Goal: Task Accomplishment & Management: Use online tool/utility

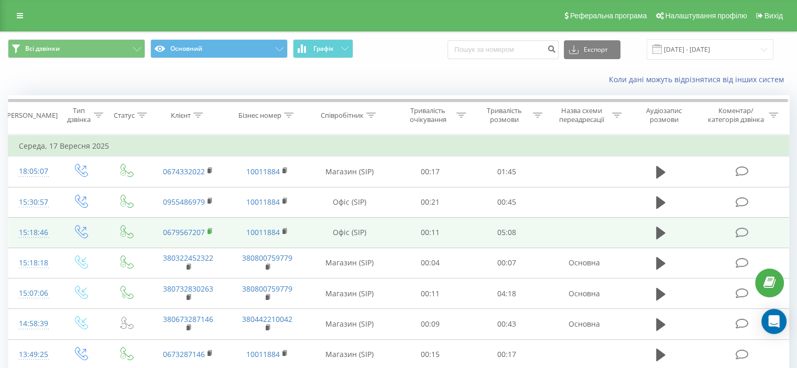
click at [208, 231] on rect at bounding box center [209, 232] width 3 height 5
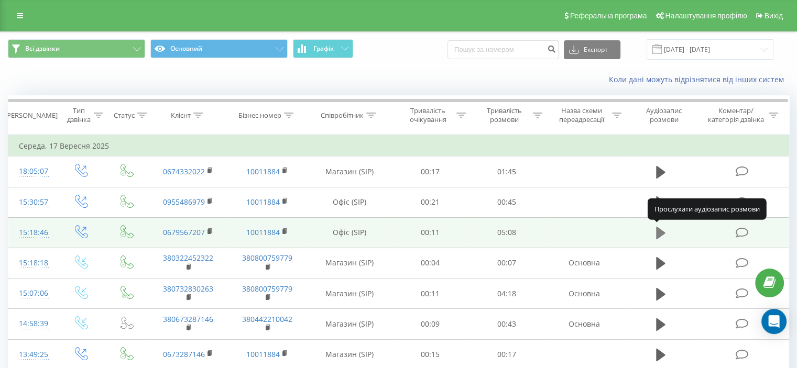
click at [660, 234] on icon at bounding box center [660, 233] width 9 height 13
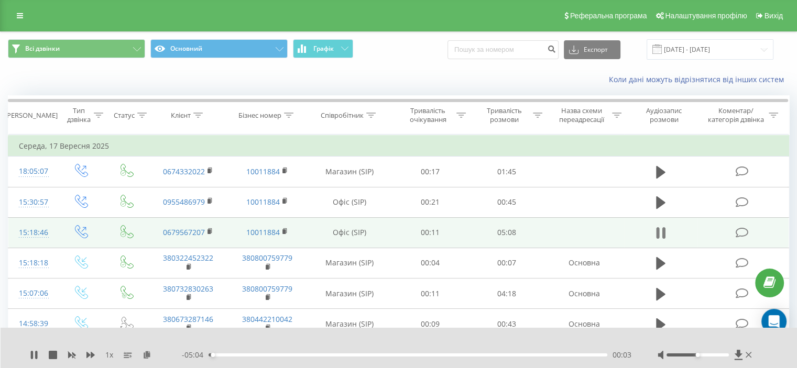
click at [664, 231] on icon at bounding box center [663, 233] width 3 height 12
click at [19, 14] on icon at bounding box center [20, 15] width 6 height 7
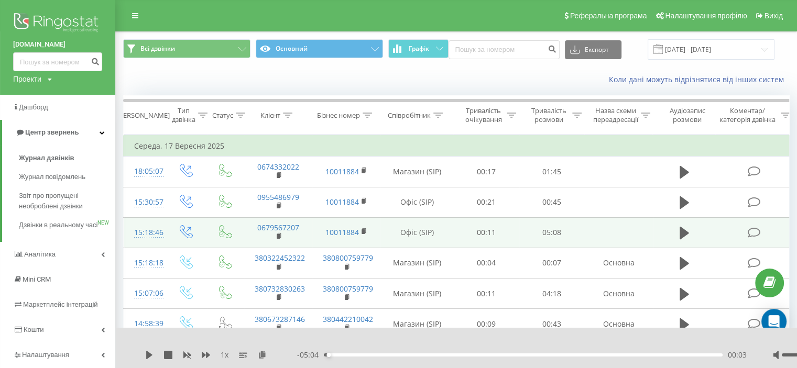
click at [42, 21] on img at bounding box center [57, 23] width 89 height 26
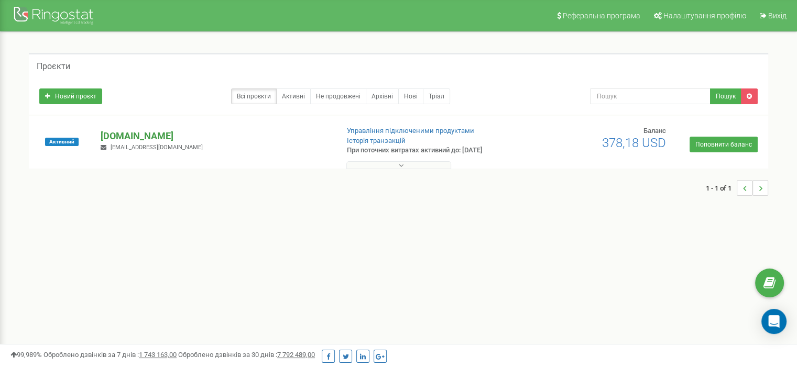
click at [130, 134] on p "[DOMAIN_NAME]" at bounding box center [215, 136] width 229 height 14
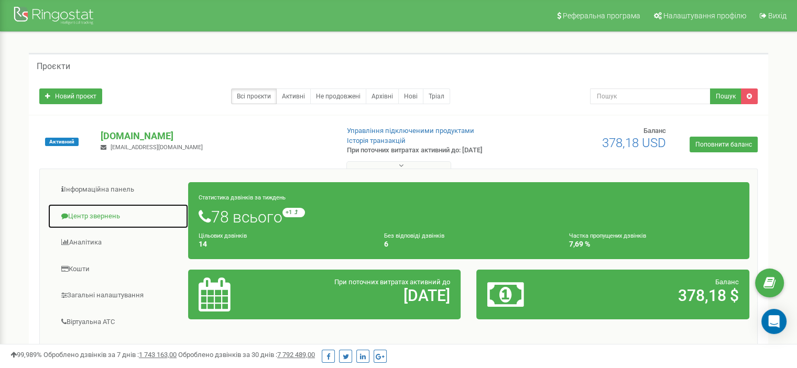
click at [107, 212] on link "Центр звернень" at bounding box center [118, 217] width 141 height 26
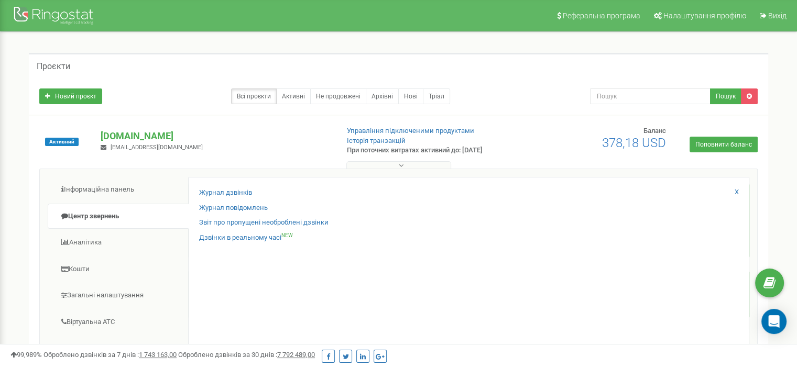
click at [231, 187] on div "Журнал дзвінків Журнал повідомлень Звіт про пропущені необроблені дзвінки Дзвін…" at bounding box center [468, 346] width 561 height 339
click at [228, 193] on link "Журнал дзвінків" at bounding box center [225, 193] width 53 height 10
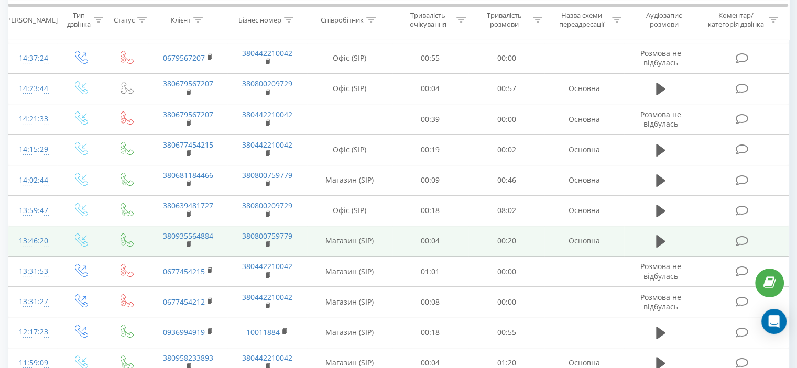
scroll to position [157, 0]
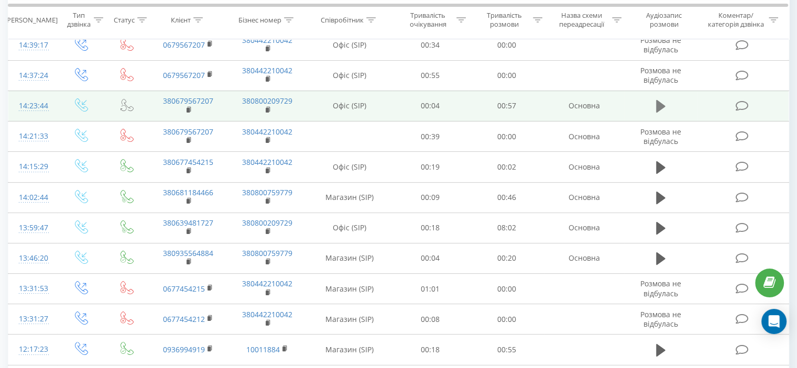
click at [658, 108] on icon at bounding box center [660, 106] width 9 height 13
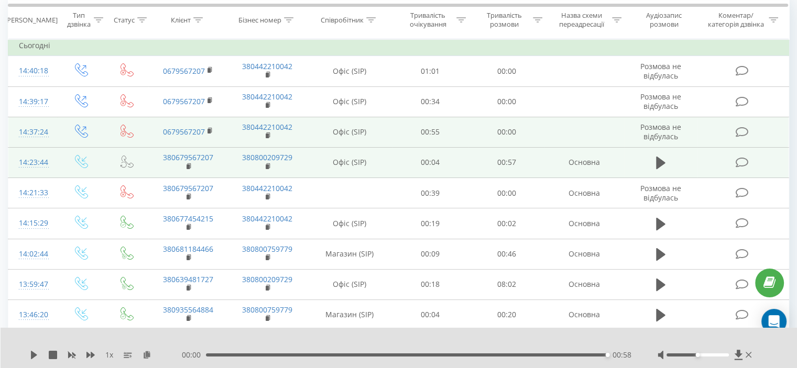
scroll to position [105, 0]
